Goal: Task Accomplishment & Management: Manage account settings

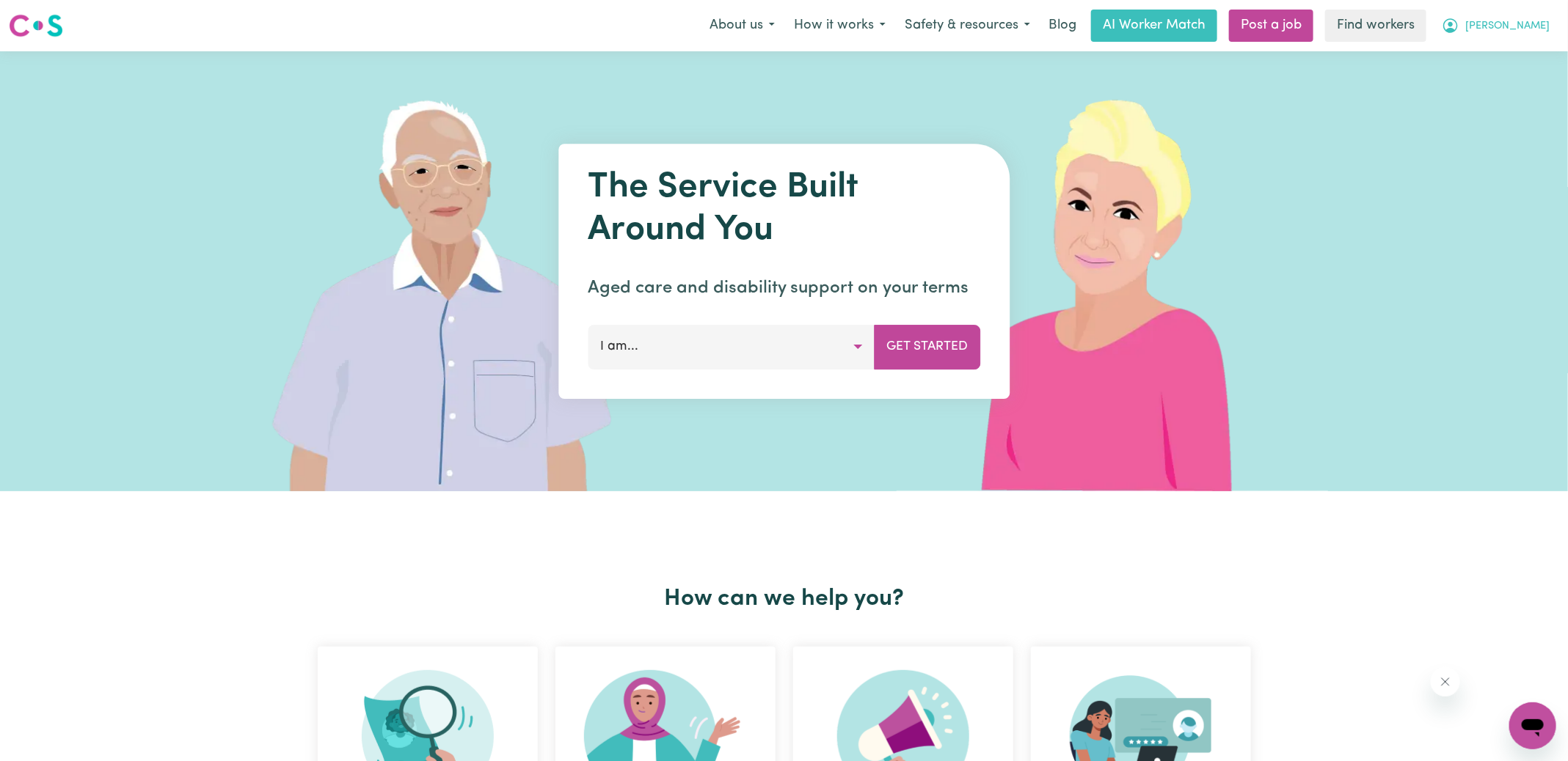
click at [1504, 36] on button "[PERSON_NAME]" at bounding box center [1496, 25] width 127 height 31
click at [1491, 81] on link "Logout" at bounding box center [1501, 84] width 116 height 28
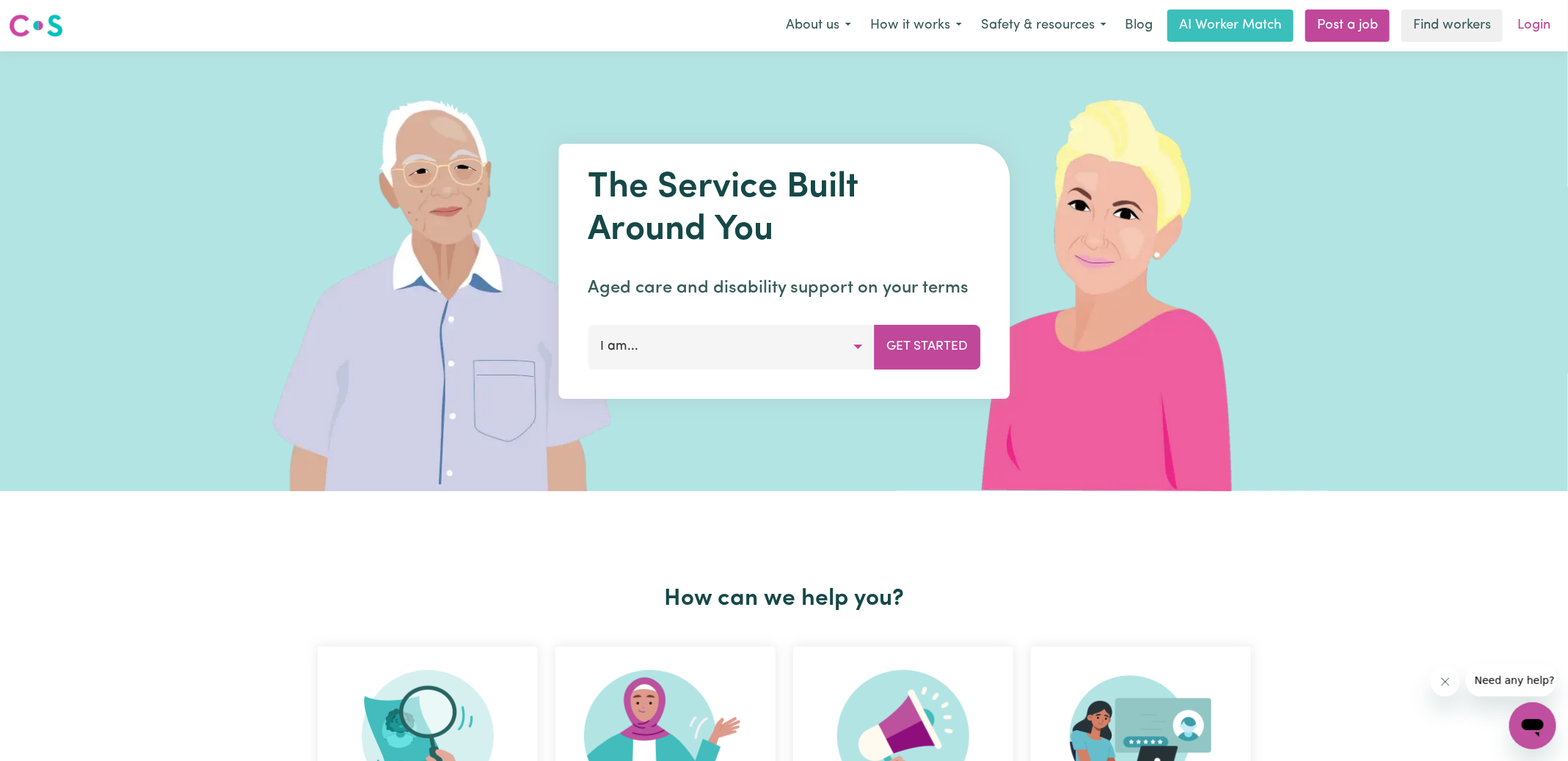
click at [1527, 24] on link "Login" at bounding box center [1534, 25] width 51 height 32
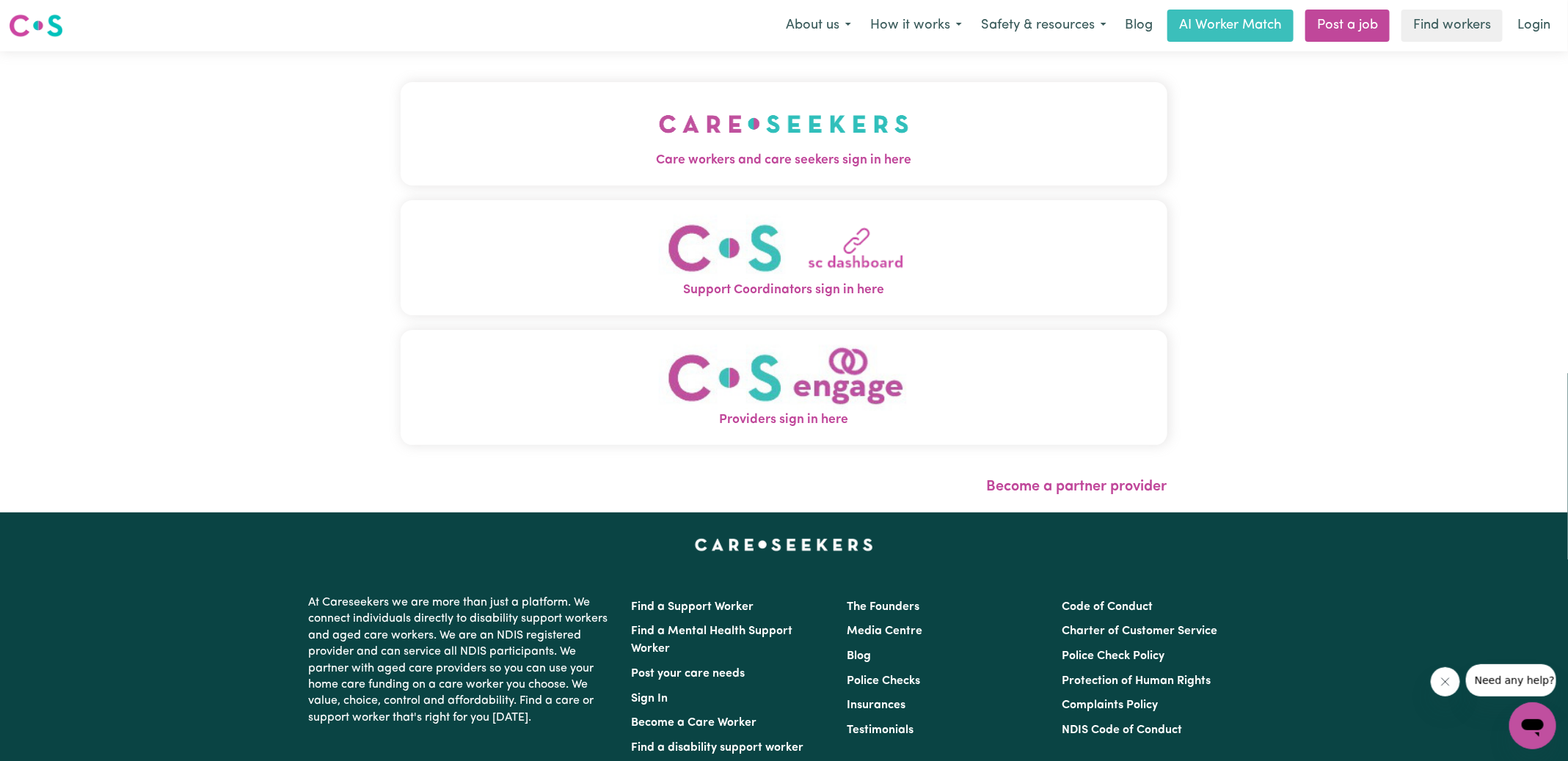
drag, startPoint x: 738, startPoint y: 137, endPoint x: 749, endPoint y: 138, distance: 11.0
click at [737, 137] on img "Care workers and care seekers sign in here" at bounding box center [784, 124] width 250 height 55
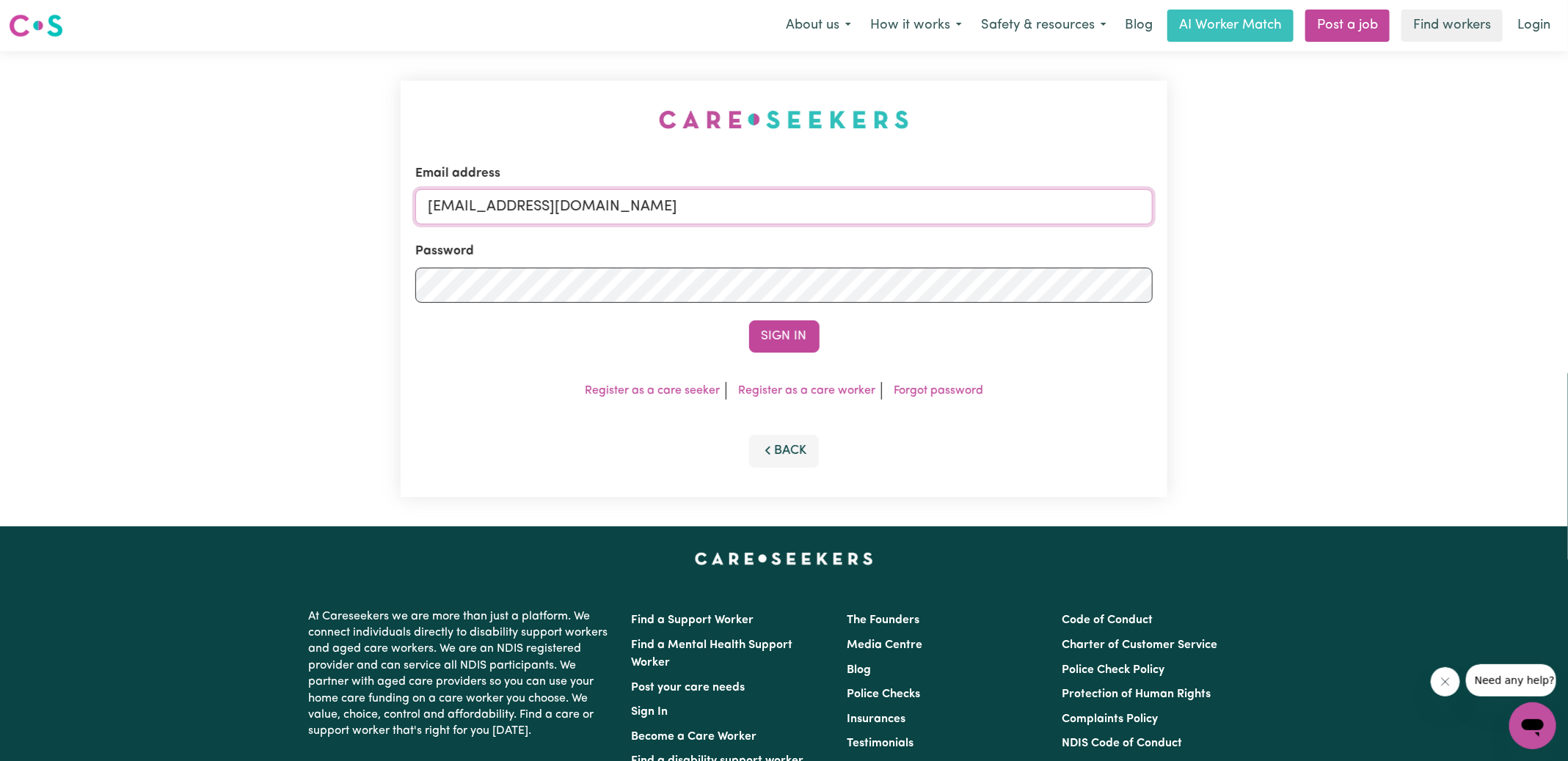
drag, startPoint x: 803, startPoint y: 194, endPoint x: 754, endPoint y: 213, distance: 52.6
click at [142, 186] on div "Email address [EMAIL_ADDRESS][DOMAIN_NAME] Password Sign In Register as a care …" at bounding box center [784, 288] width 1568 height 475
drag, startPoint x: 814, startPoint y: 205, endPoint x: 333, endPoint y: 204, distance: 481.0
click at [320, 202] on div "Email address [EMAIL_ADDRESS][DOMAIN_NAME] Password Sign In Register as a care …" at bounding box center [784, 288] width 1568 height 475
type input "[PERSON_NAME][EMAIL_ADDRESS][DOMAIN_NAME]"
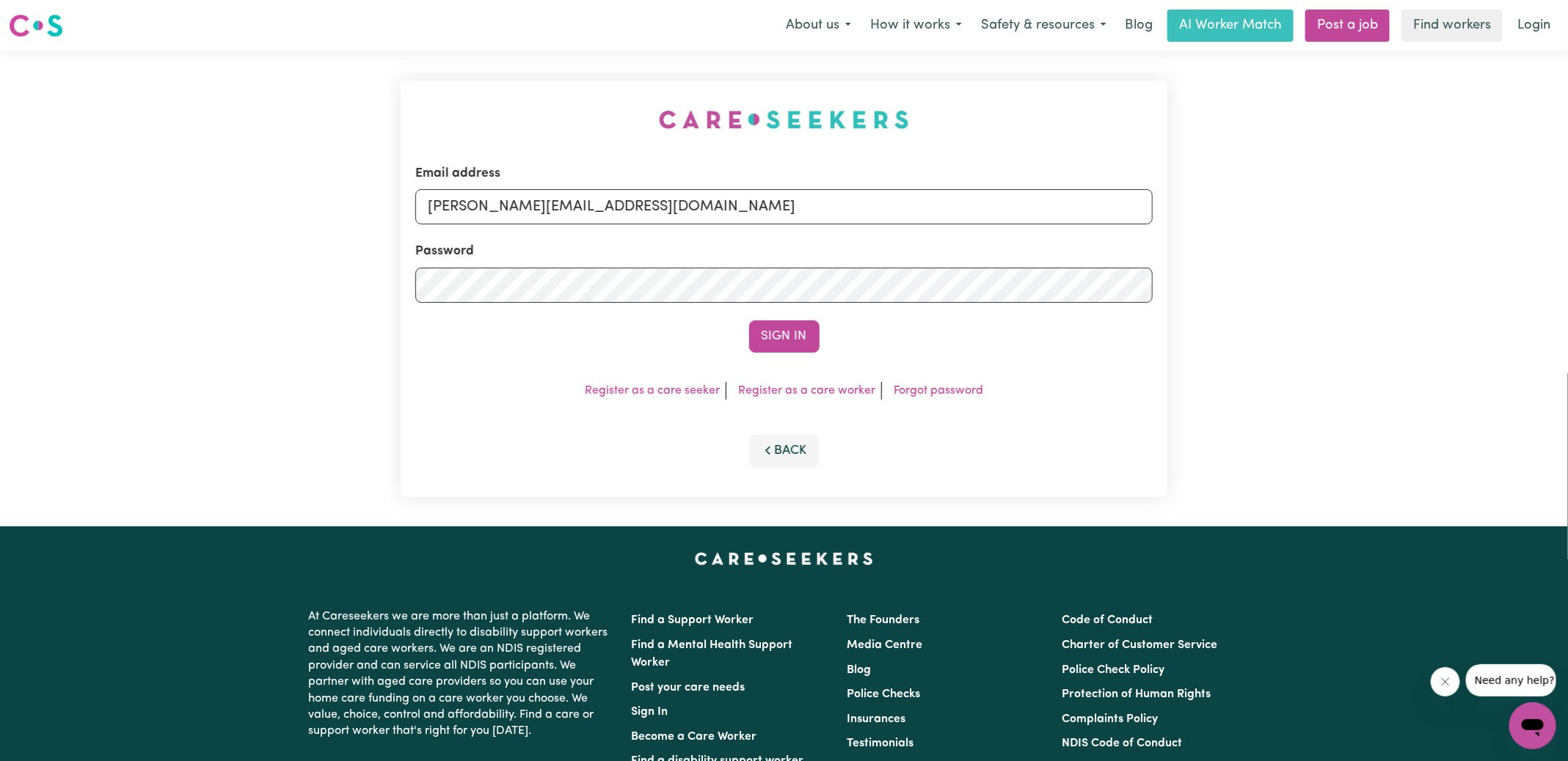
click at [750, 321] on button "Sign In" at bounding box center [784, 337] width 70 height 32
